Goal: Task Accomplishment & Management: Manage account settings

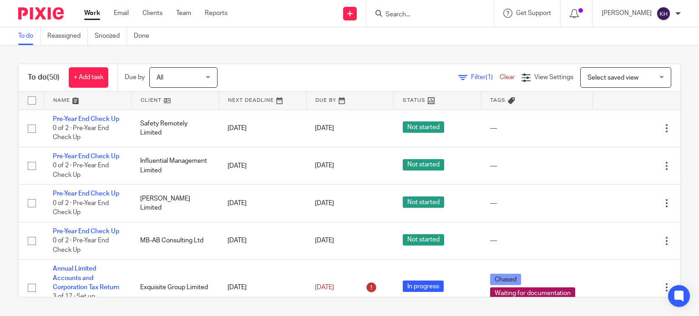
scroll to position [91, 0]
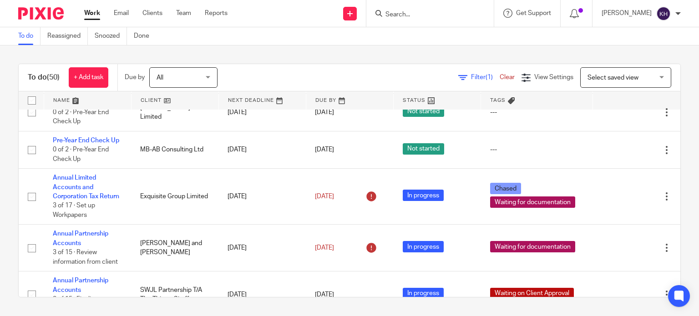
click at [271, 59] on div "To do (50) + Add task Due by All All Today Tomorrow This week Next week This mo…" at bounding box center [349, 181] width 699 height 270
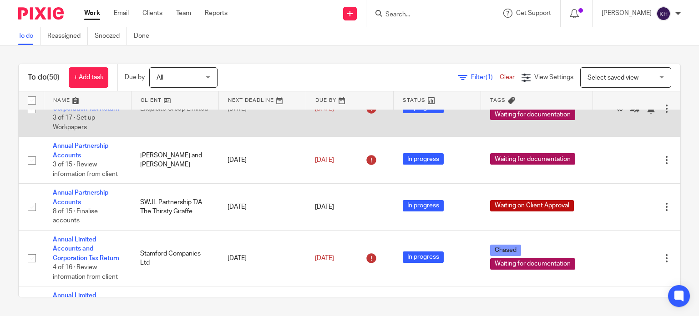
scroll to position [182, 0]
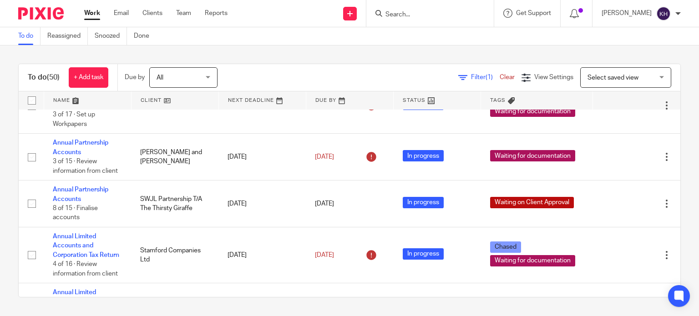
click at [450, 17] on input "Search" at bounding box center [426, 15] width 82 height 8
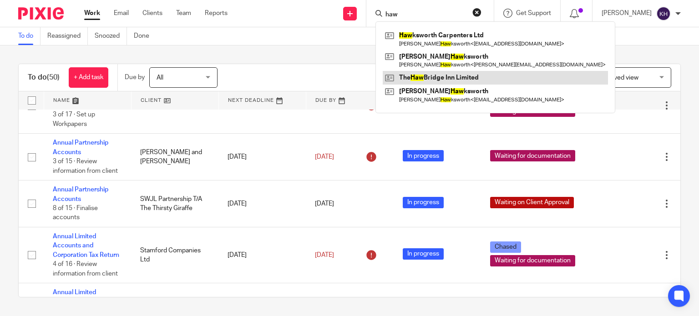
type input "haw"
click at [490, 77] on link at bounding box center [495, 78] width 225 height 14
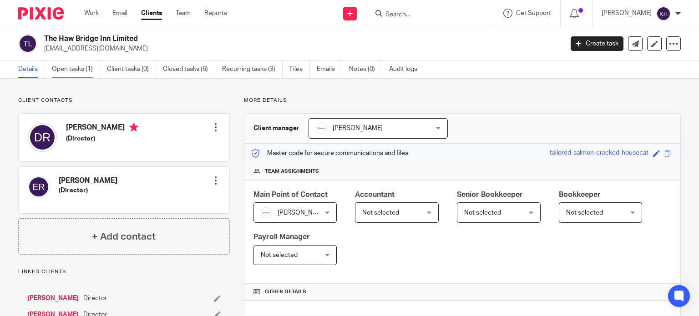
click at [72, 66] on link "Open tasks (1)" at bounding box center [76, 70] width 48 height 18
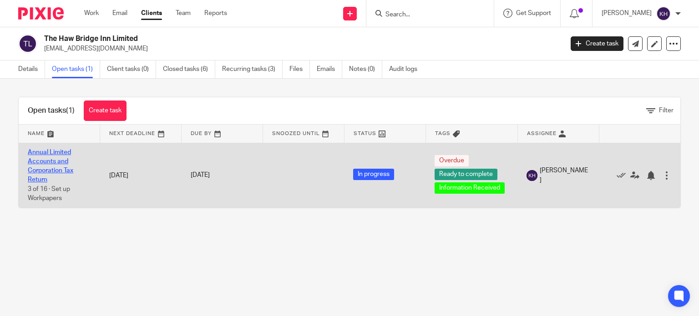
click at [53, 162] on link "Annual Limited Accounts and Corporation Tax Return" at bounding box center [51, 166] width 46 height 34
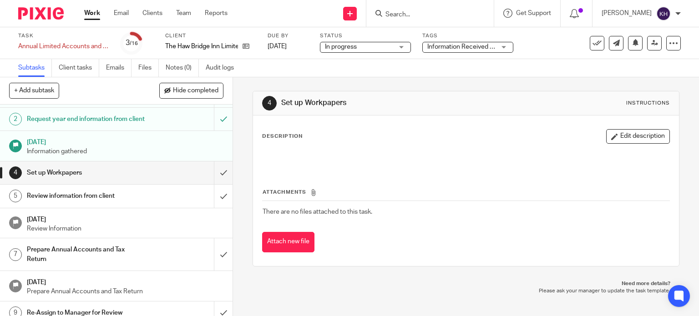
scroll to position [46, 0]
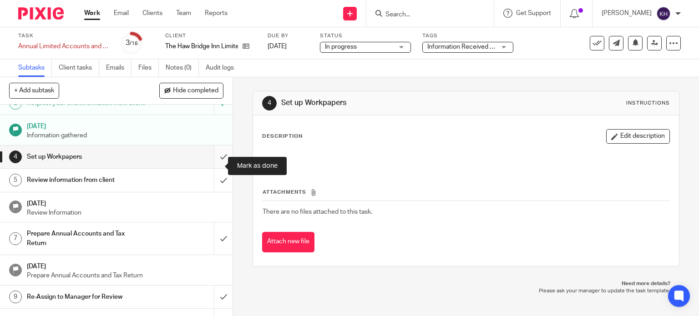
click at [218, 163] on input "submit" at bounding box center [116, 157] width 233 height 23
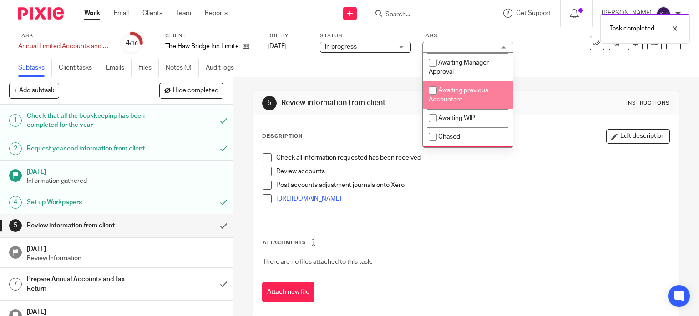
scroll to position [91, 0]
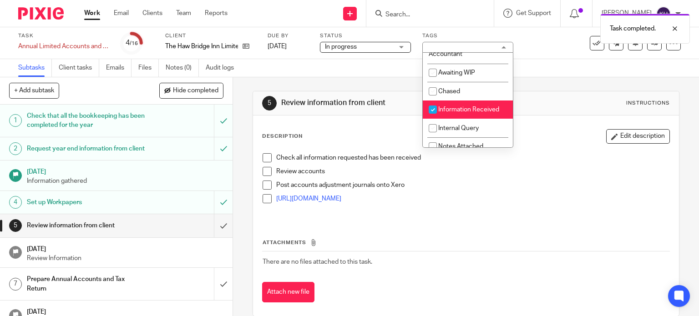
click at [480, 110] on span "Information Received" at bounding box center [468, 109] width 61 height 6
checkbox input "false"
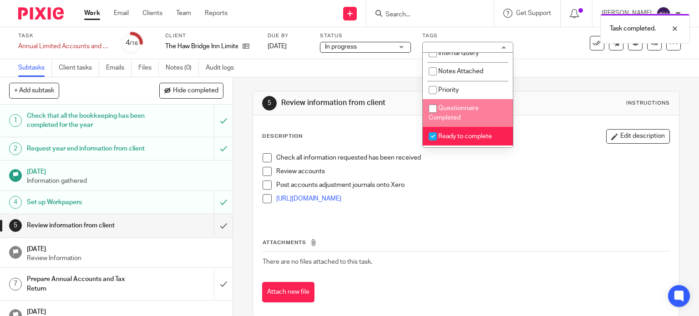
scroll to position [182, 0]
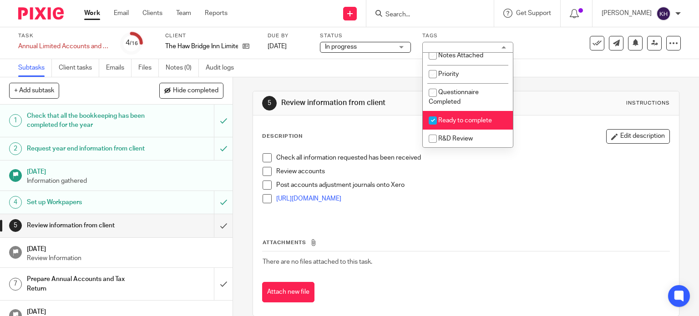
click at [483, 123] on span "Ready to complete" at bounding box center [465, 120] width 54 height 6
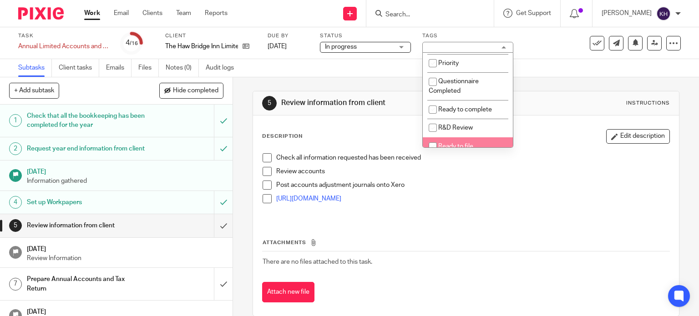
scroll to position [192, 0]
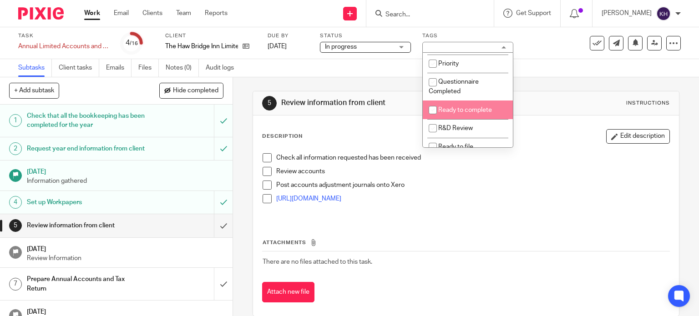
click at [482, 109] on li "Ready to complete" at bounding box center [468, 110] width 90 height 19
checkbox input "true"
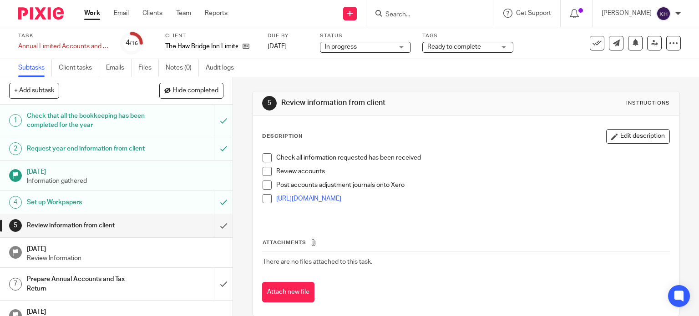
click at [591, 65] on div "Subtasks Client tasks Emails Files Notes (0) Audit logs" at bounding box center [349, 68] width 699 height 18
click at [89, 11] on link "Work" at bounding box center [92, 13] width 16 height 9
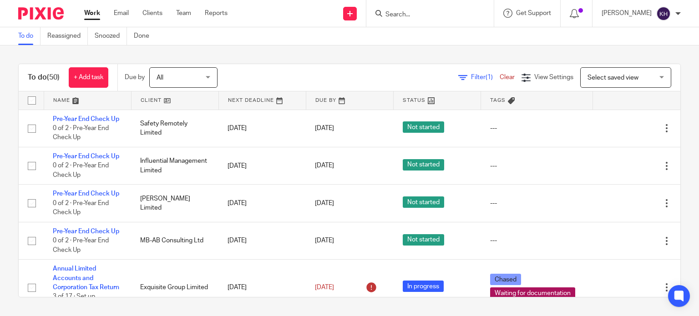
click at [89, 10] on link "Work" at bounding box center [92, 13] width 16 height 9
click at [331, 50] on div "To do (50) + Add task Due by All All [DATE] [DATE] This week Next week This mon…" at bounding box center [349, 181] width 699 height 270
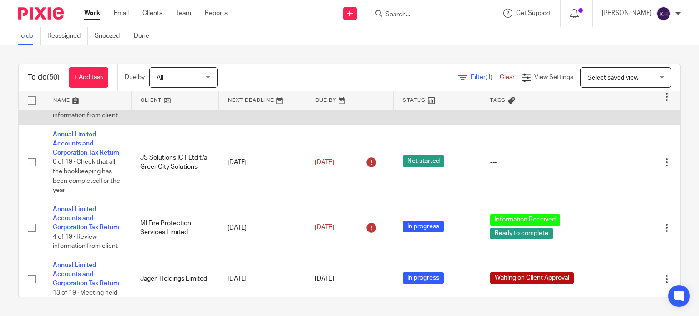
scroll to position [1729, 0]
